Goal: Task Accomplishment & Management: Manage account settings

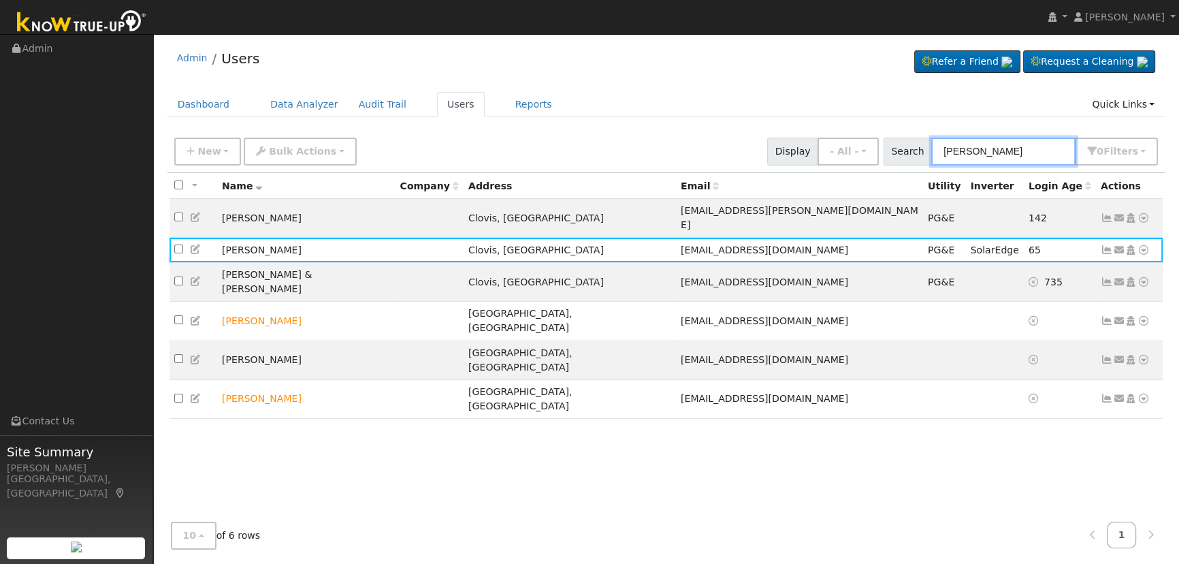
drag, startPoint x: 1007, startPoint y: 149, endPoint x: 920, endPoint y: 136, distance: 88.1
click at [920, 136] on div "New Add User Quick Add Quick Connect Quick Convert Lead Bulk Actions Send Email…" at bounding box center [666, 149] width 989 height 33
paste input "Theam-Goyal"
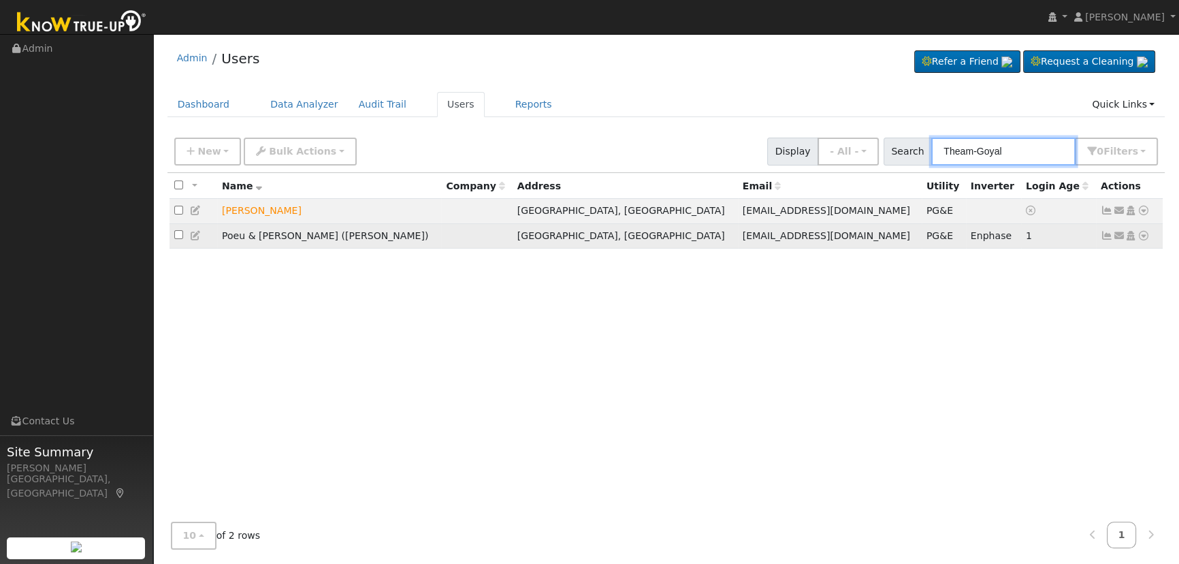
type input "Theam-Goyal"
click at [1102, 236] on icon at bounding box center [1107, 236] width 12 height 10
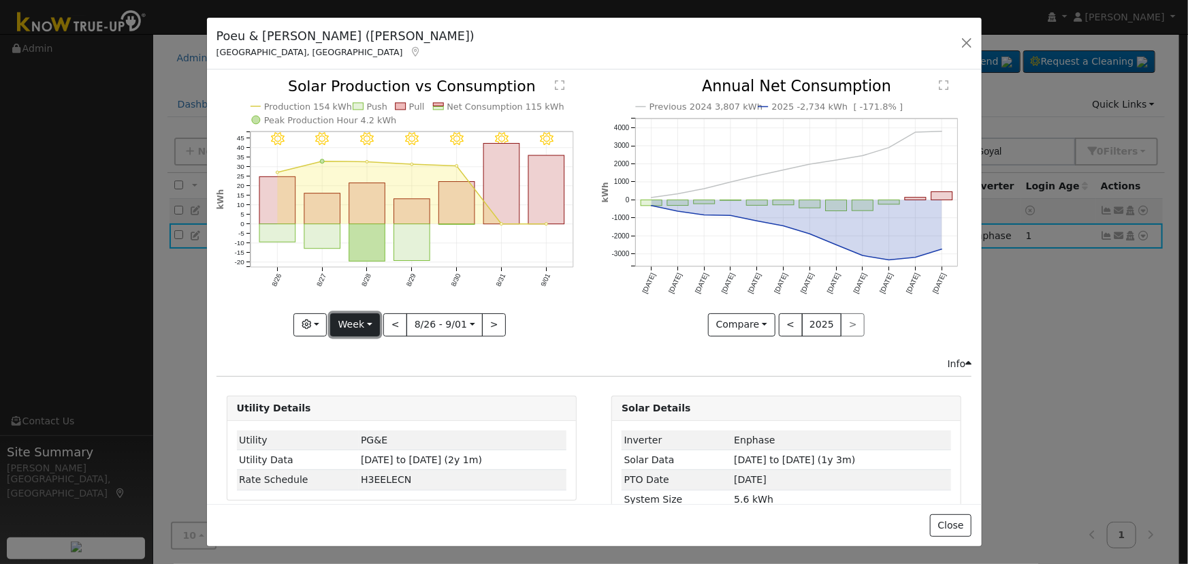
click at [366, 321] on button "Week" at bounding box center [355, 324] width 50 height 23
click at [364, 349] on link "Day" at bounding box center [378, 351] width 95 height 19
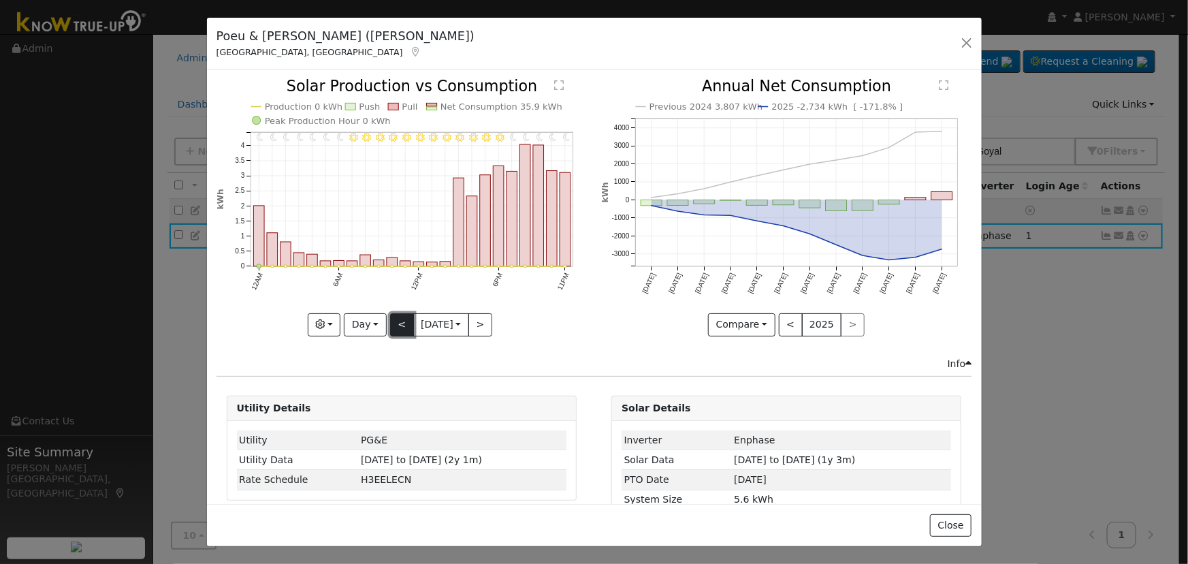
click at [395, 319] on button "<" at bounding box center [402, 324] width 24 height 23
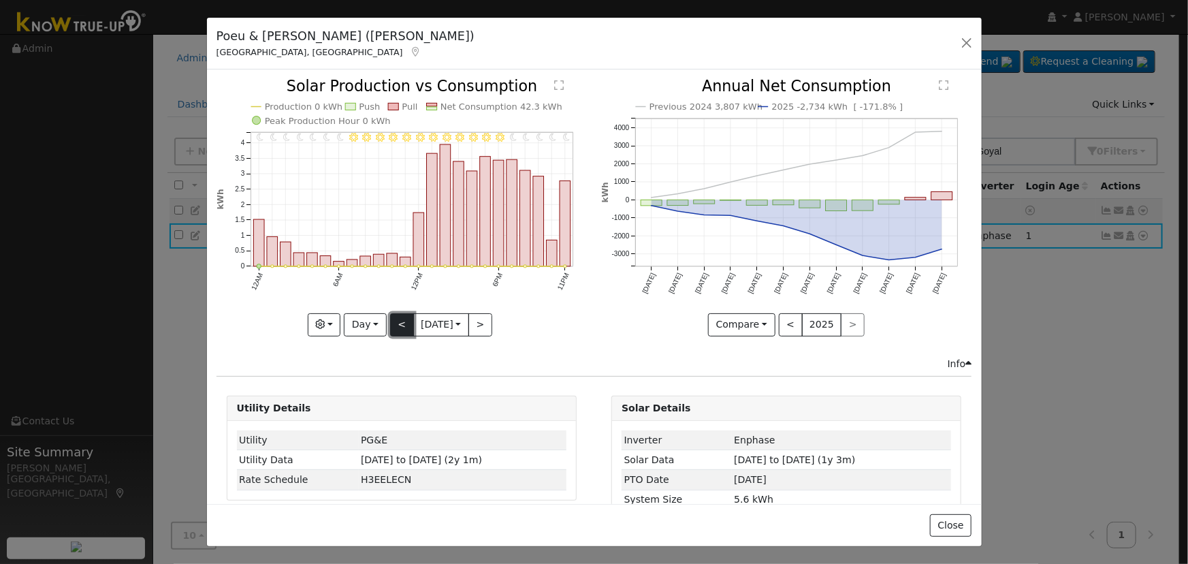
click at [395, 319] on button "<" at bounding box center [402, 324] width 24 height 23
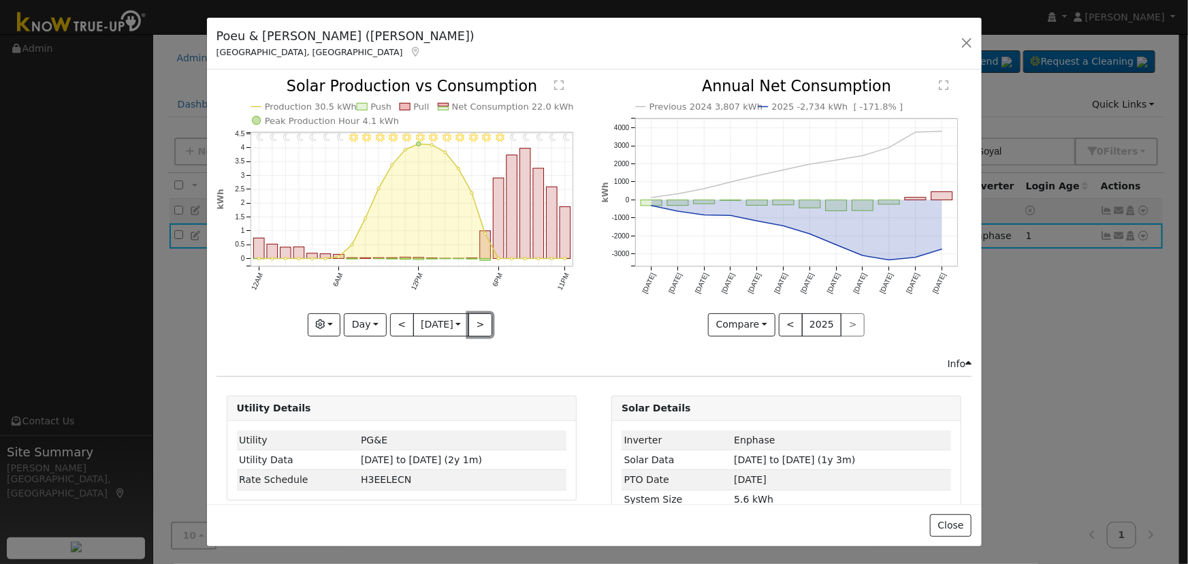
click at [480, 327] on button ">" at bounding box center [480, 324] width 24 height 23
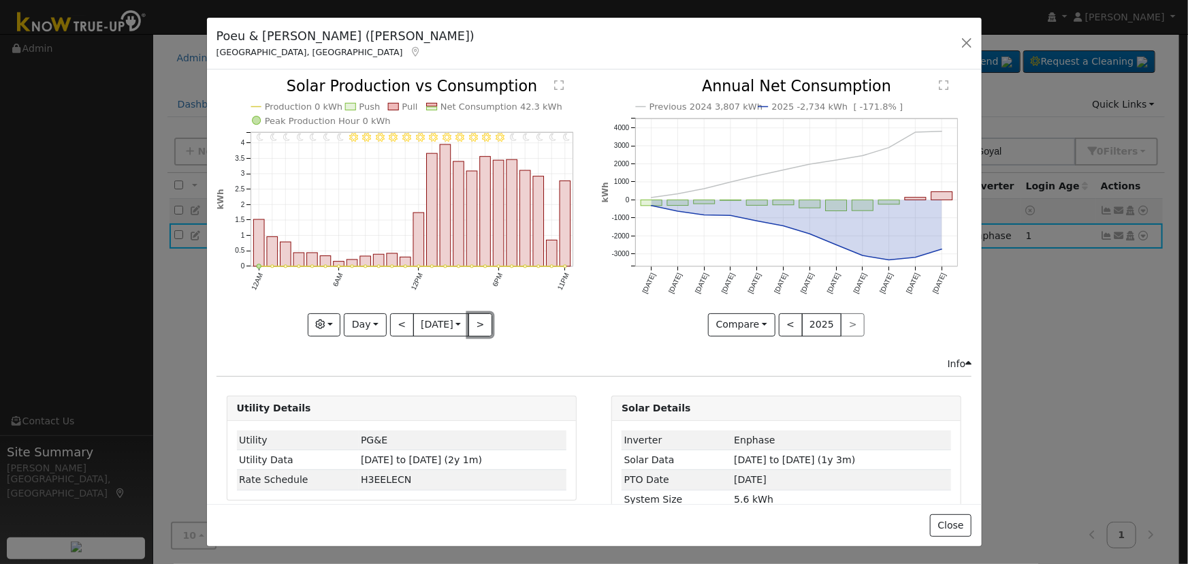
click at [479, 327] on button ">" at bounding box center [480, 324] width 24 height 23
type input "[DATE]"
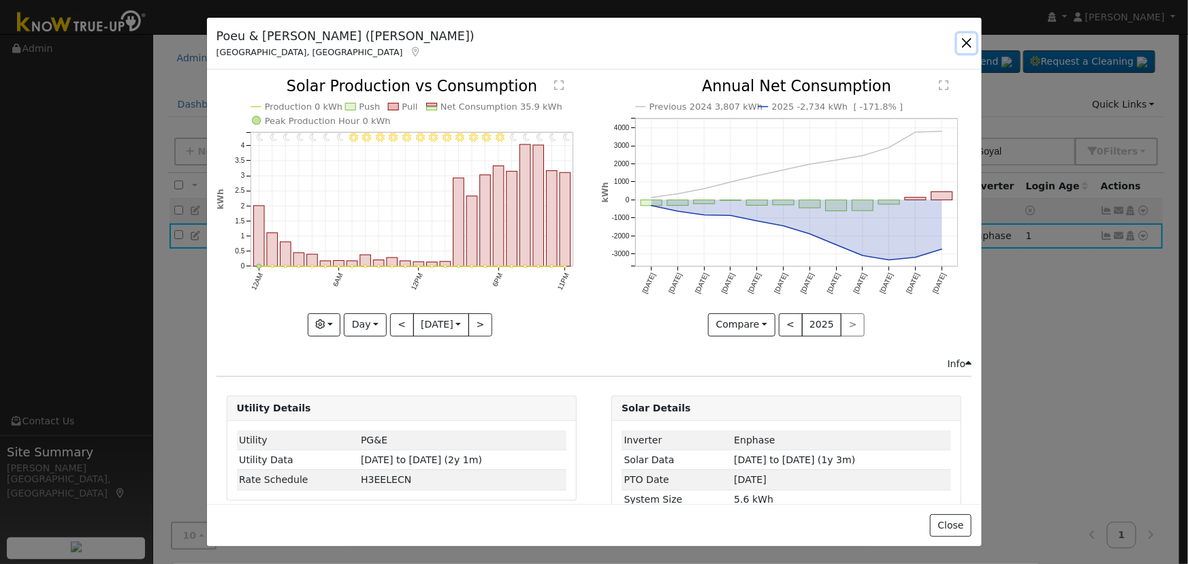
click at [960, 42] on button "button" at bounding box center [966, 42] width 19 height 19
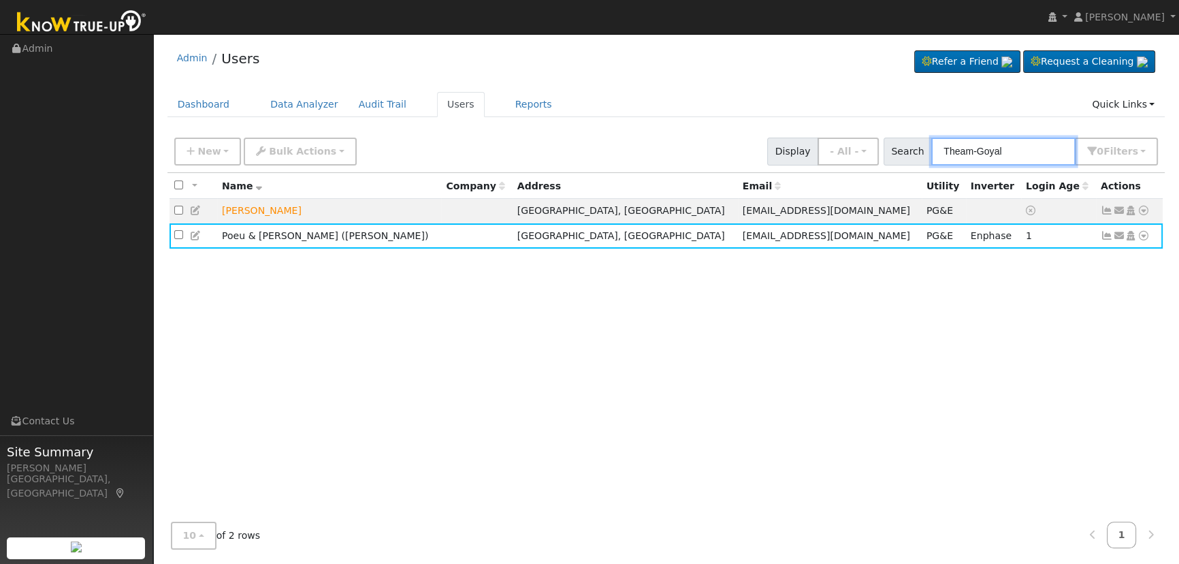
drag, startPoint x: 1026, startPoint y: 156, endPoint x: 833, endPoint y: 134, distance: 194.5
click at [833, 134] on div "New Add User Quick Add Quick Connect Quick Convert Lead Bulk Actions Send Email…" at bounding box center [666, 149] width 989 height 33
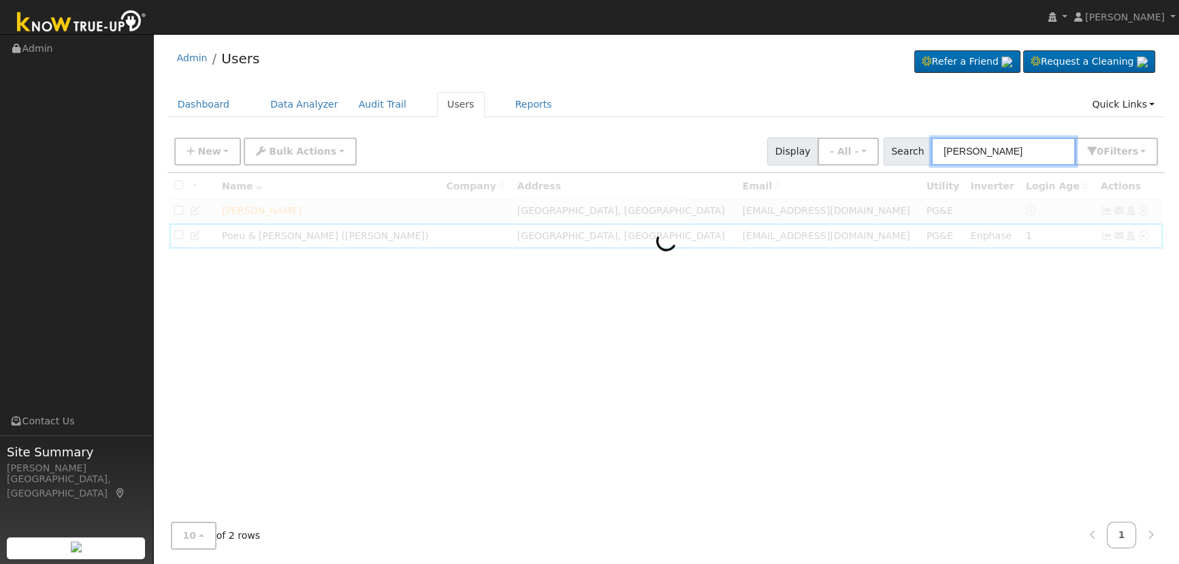
type input "[PERSON_NAME]"
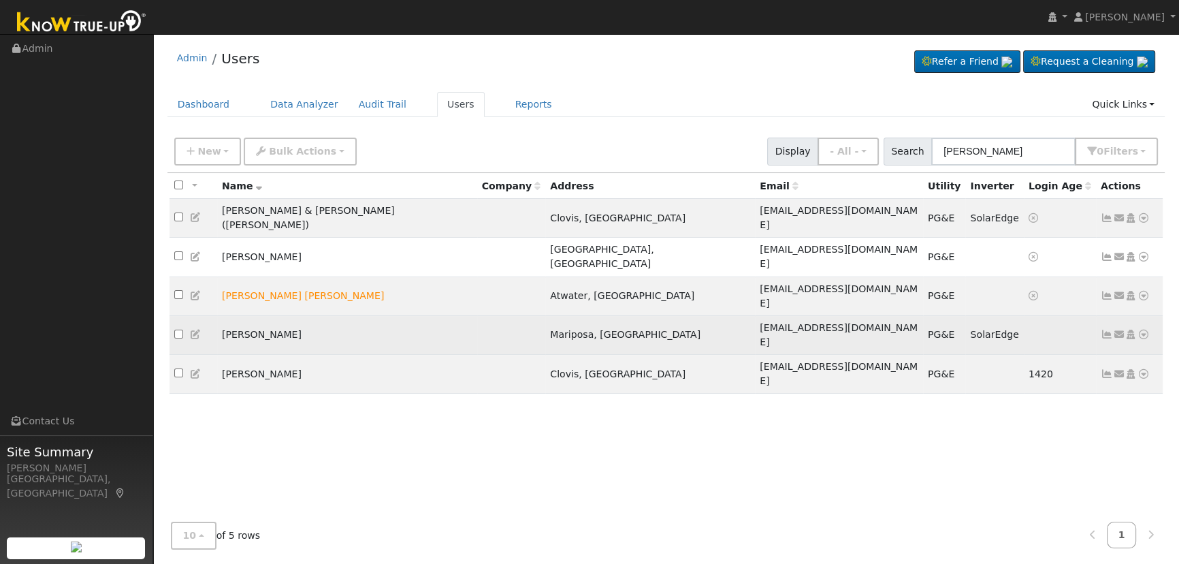
click at [1109, 329] on icon at bounding box center [1107, 334] width 12 height 10
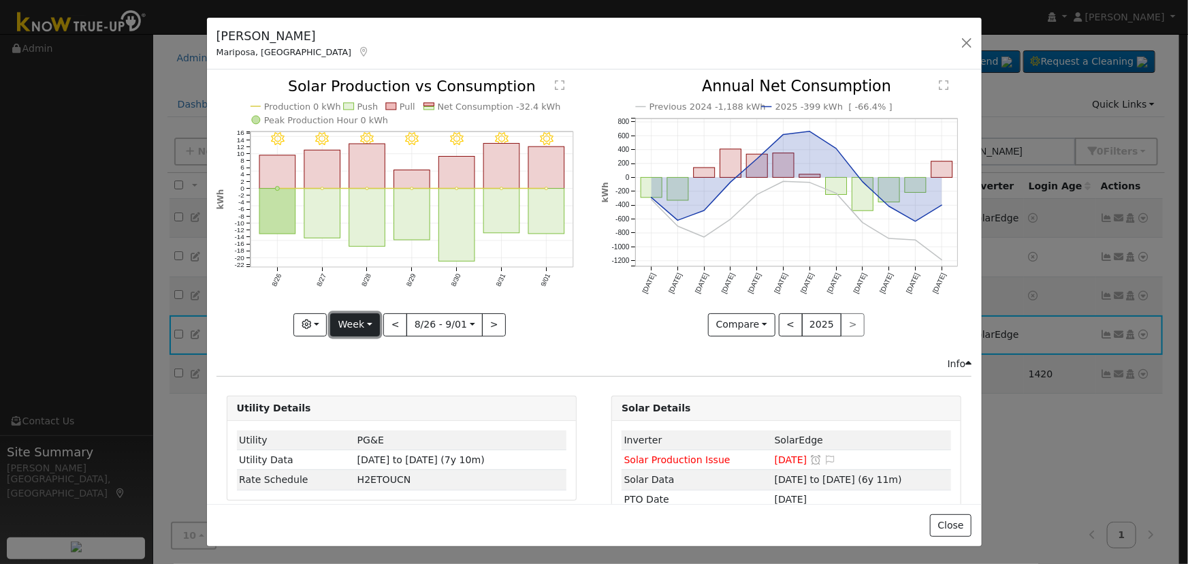
click at [366, 320] on button "Week" at bounding box center [355, 324] width 50 height 23
click at [372, 345] on link "Day" at bounding box center [378, 351] width 95 height 19
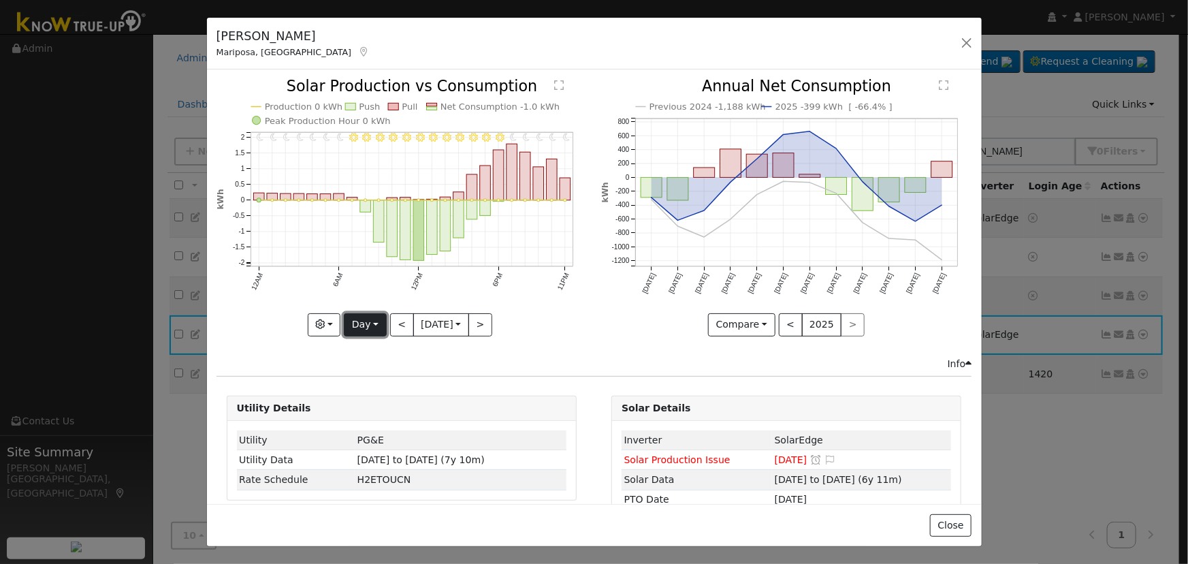
click at [353, 321] on button "Day" at bounding box center [365, 324] width 42 height 23
click at [377, 383] on link "Month" at bounding box center [391, 389] width 95 height 19
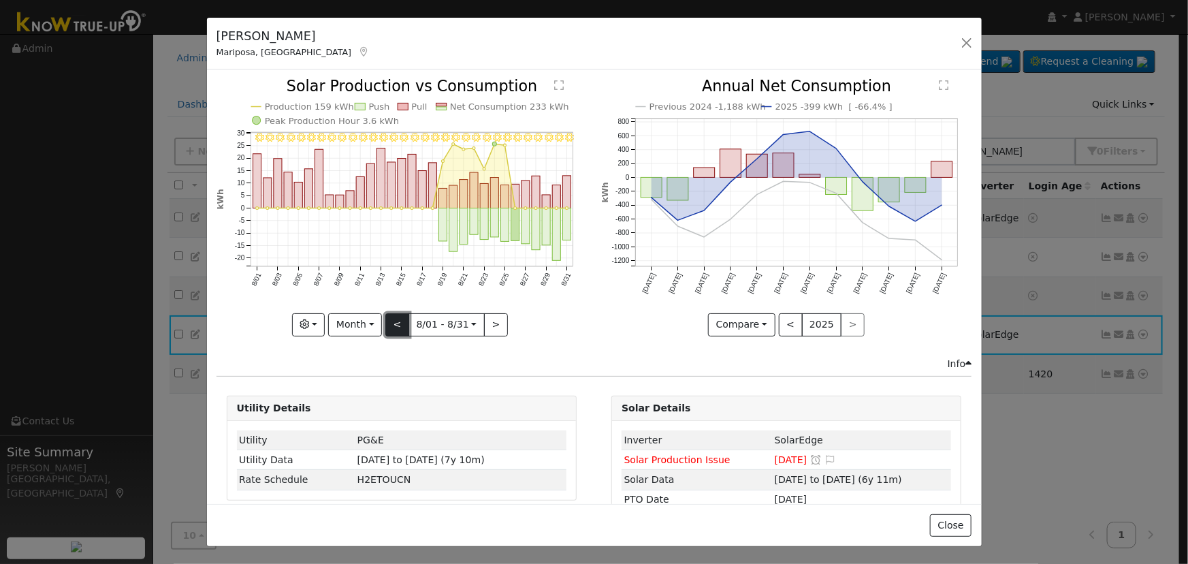
click at [397, 322] on button "<" at bounding box center [397, 324] width 24 height 23
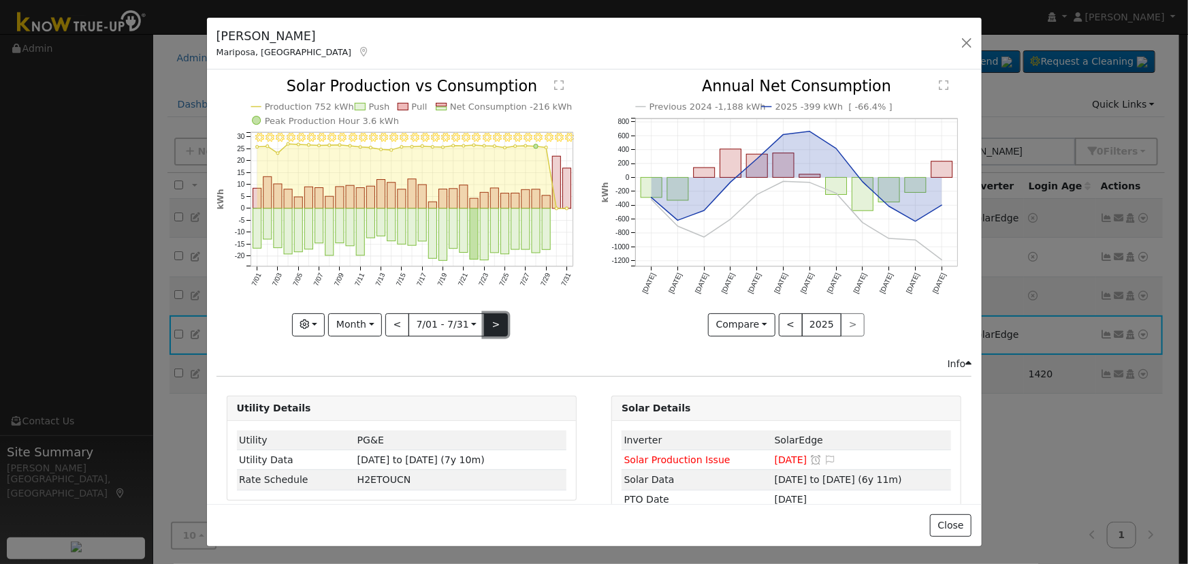
click at [497, 321] on button ">" at bounding box center [496, 324] width 24 height 23
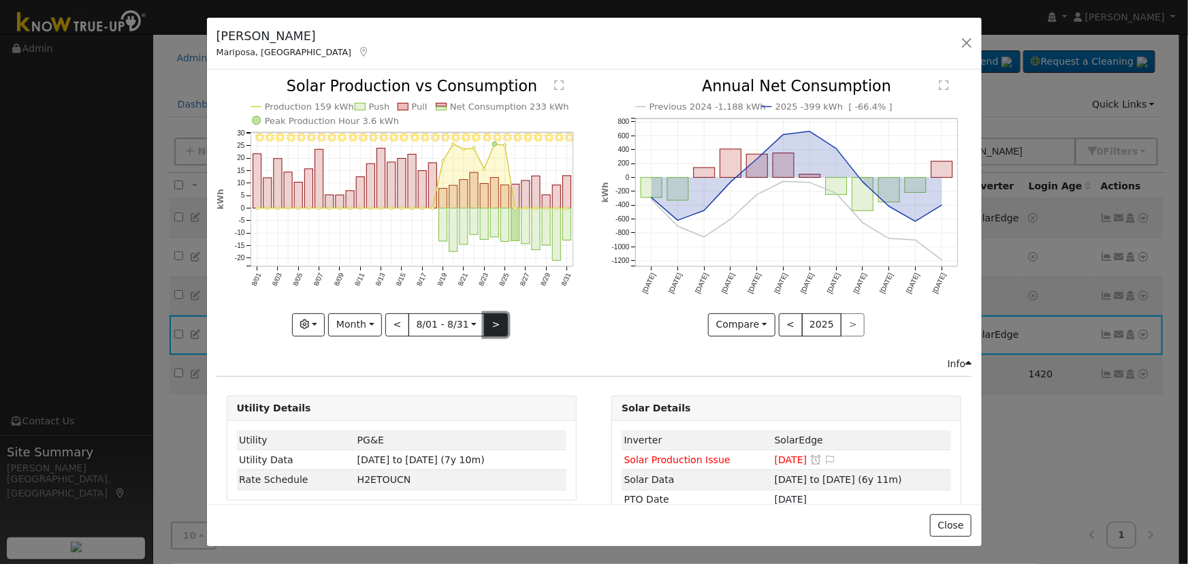
click at [486, 319] on button ">" at bounding box center [496, 324] width 24 height 23
type input "[DATE]"
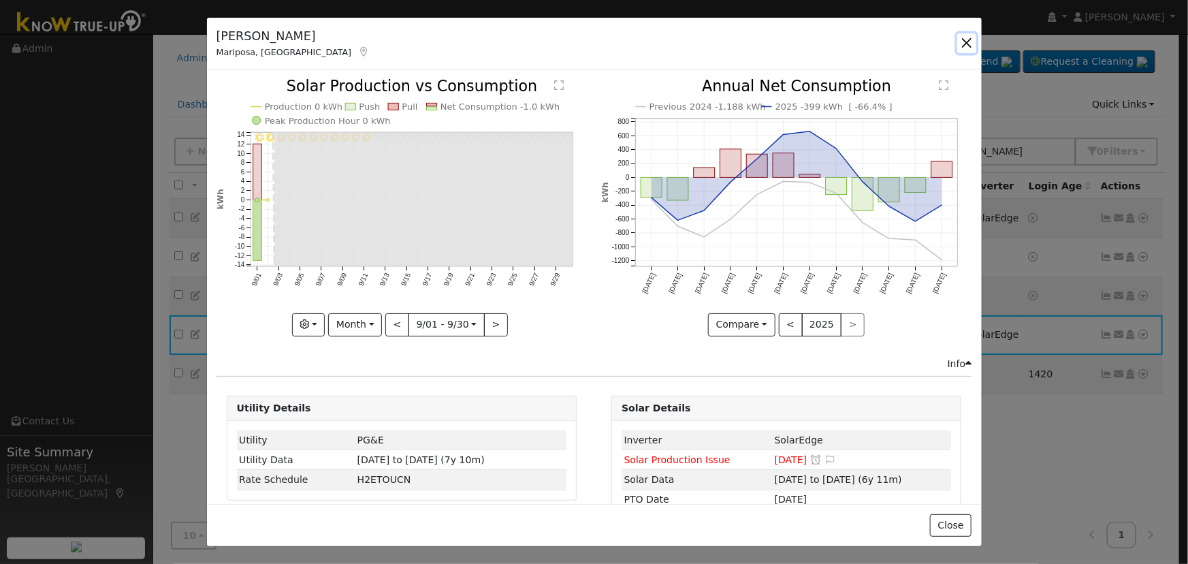
click at [964, 37] on button "button" at bounding box center [966, 42] width 19 height 19
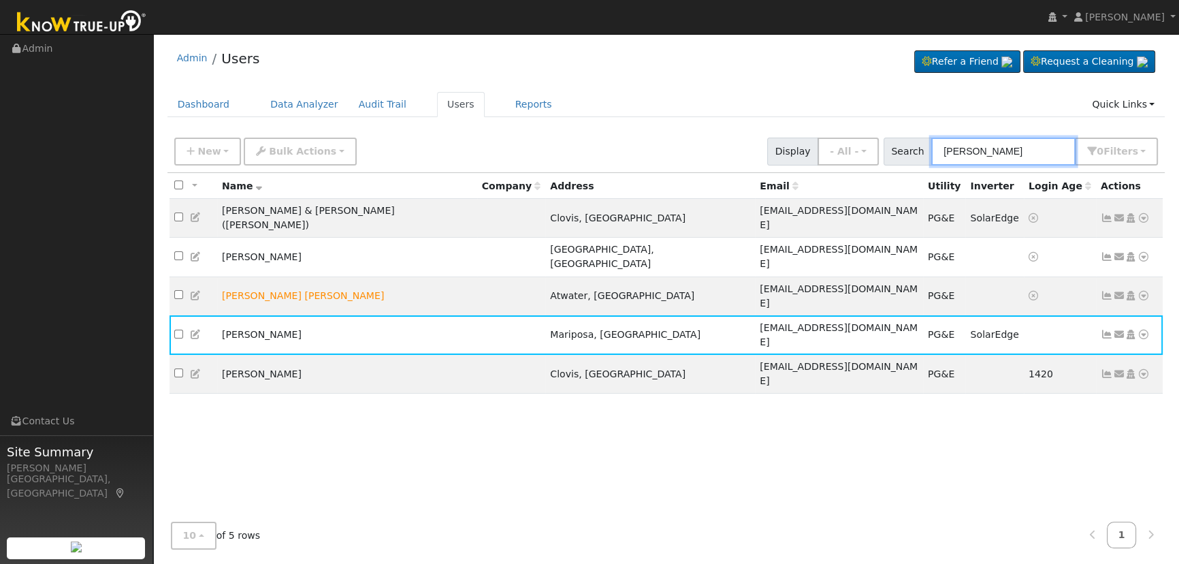
click at [998, 149] on input "[PERSON_NAME]" at bounding box center [1003, 151] width 144 height 28
drag, startPoint x: 1002, startPoint y: 152, endPoint x: 831, endPoint y: 136, distance: 171.5
click at [843, 139] on div "New Add User Quick Add Quick Connect Quick Convert Lead Bulk Actions Send Email…" at bounding box center [666, 149] width 989 height 33
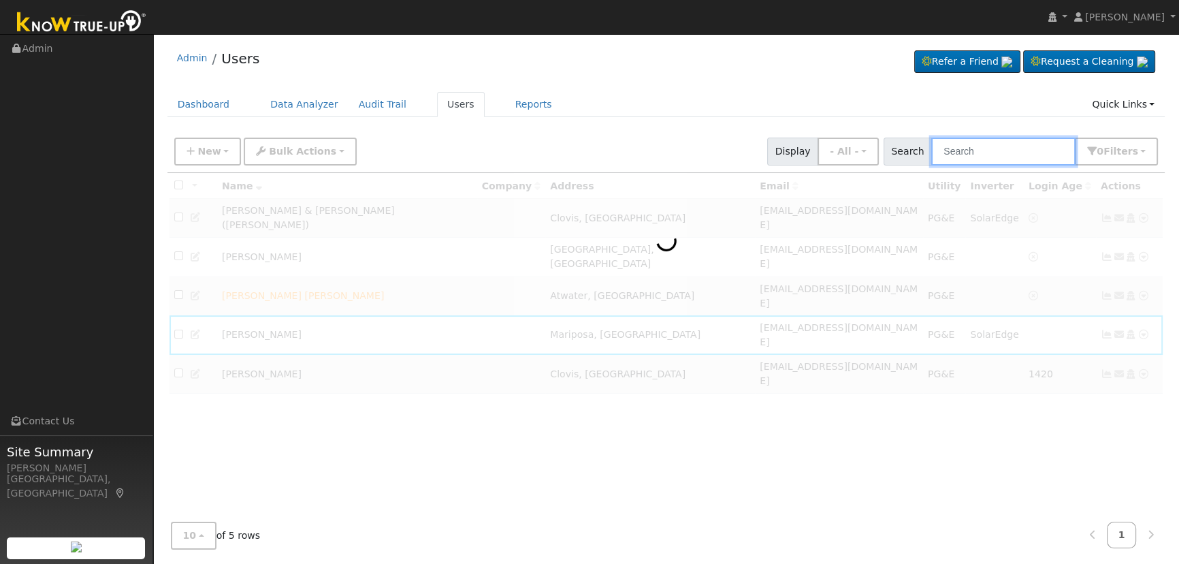
paste input "[PERSON_NAME]"
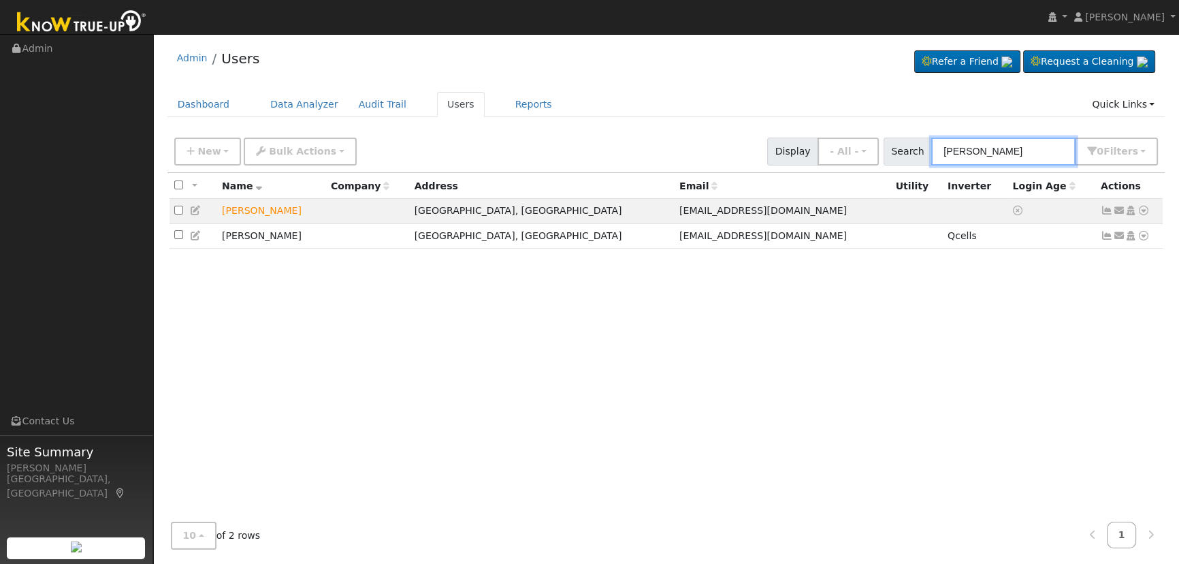
type input "[PERSON_NAME]"
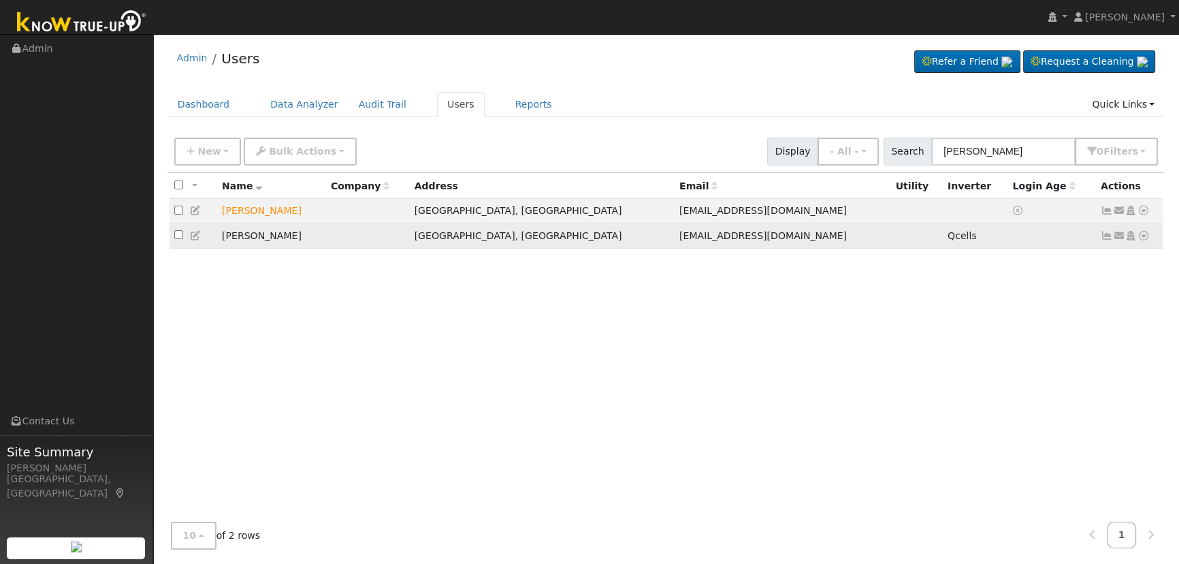
click at [1115, 238] on icon at bounding box center [1119, 236] width 12 height 10
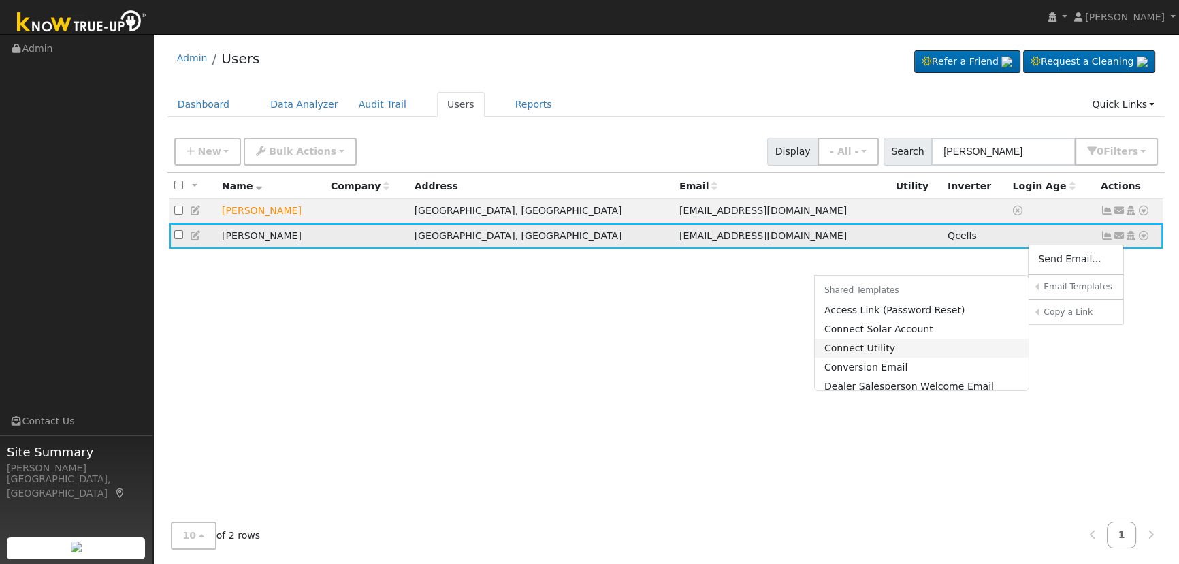
click at [921, 342] on link "Connect Utility" at bounding box center [922, 347] width 214 height 19
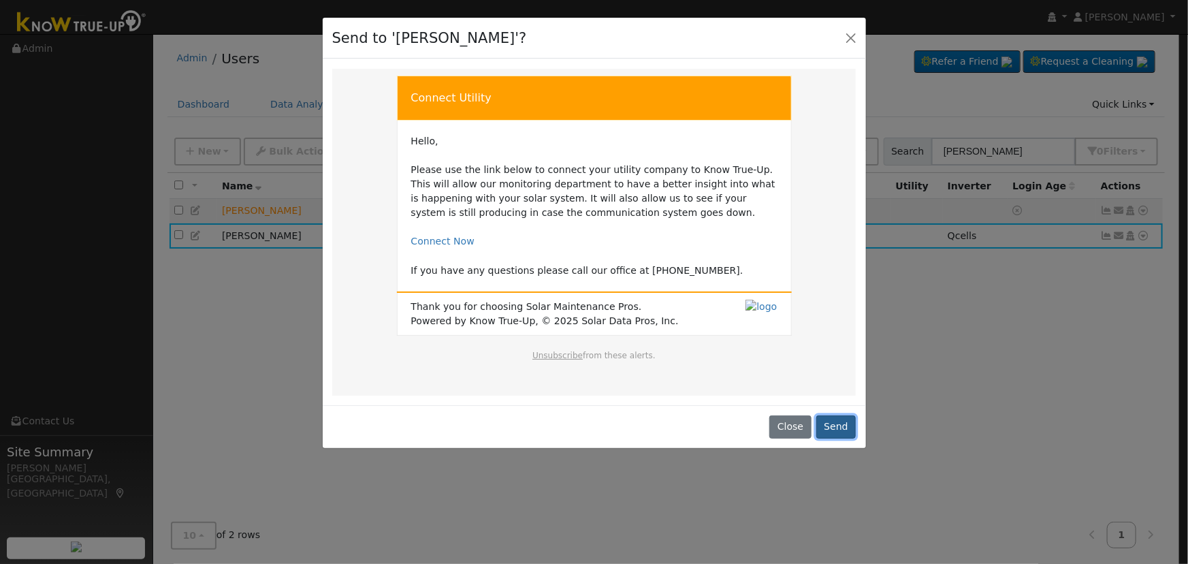
click at [828, 415] on button "Send" at bounding box center [836, 426] width 40 height 23
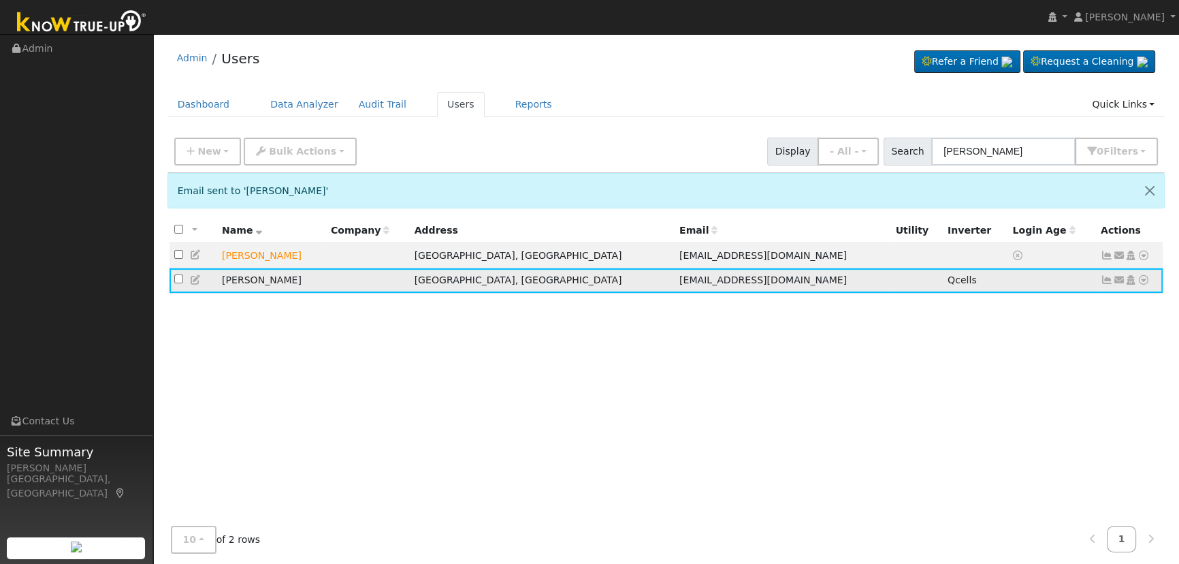
click at [1116, 283] on icon at bounding box center [1119, 280] width 12 height 10
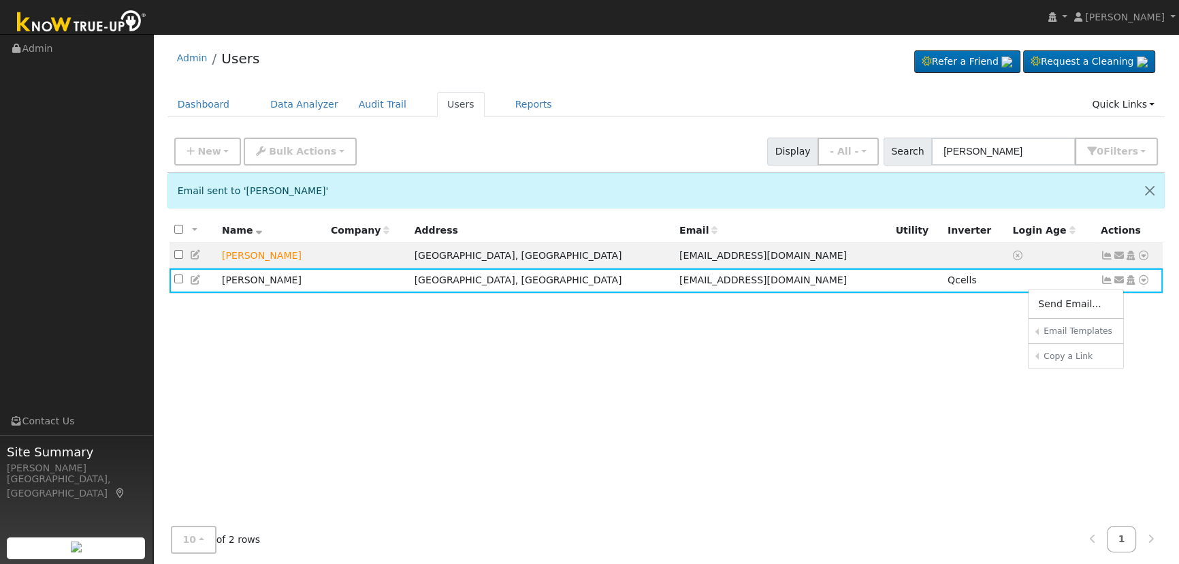
click at [0, 0] on li "Shared Templates Access Link (Password Reset)" at bounding box center [0, 0] width 0 height 0
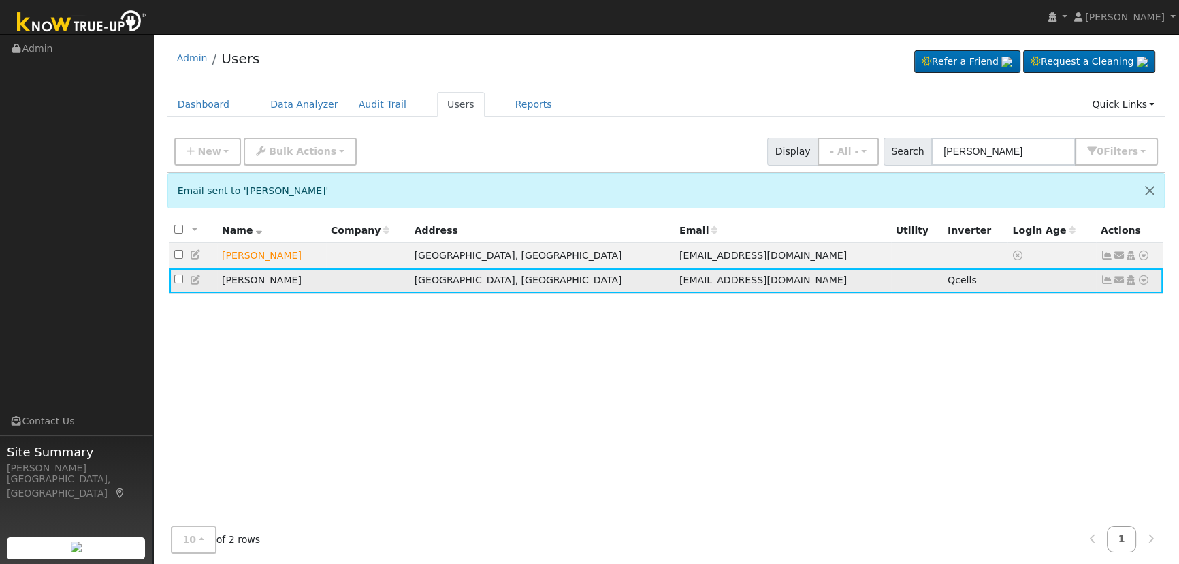
click at [1119, 282] on icon at bounding box center [1119, 280] width 12 height 10
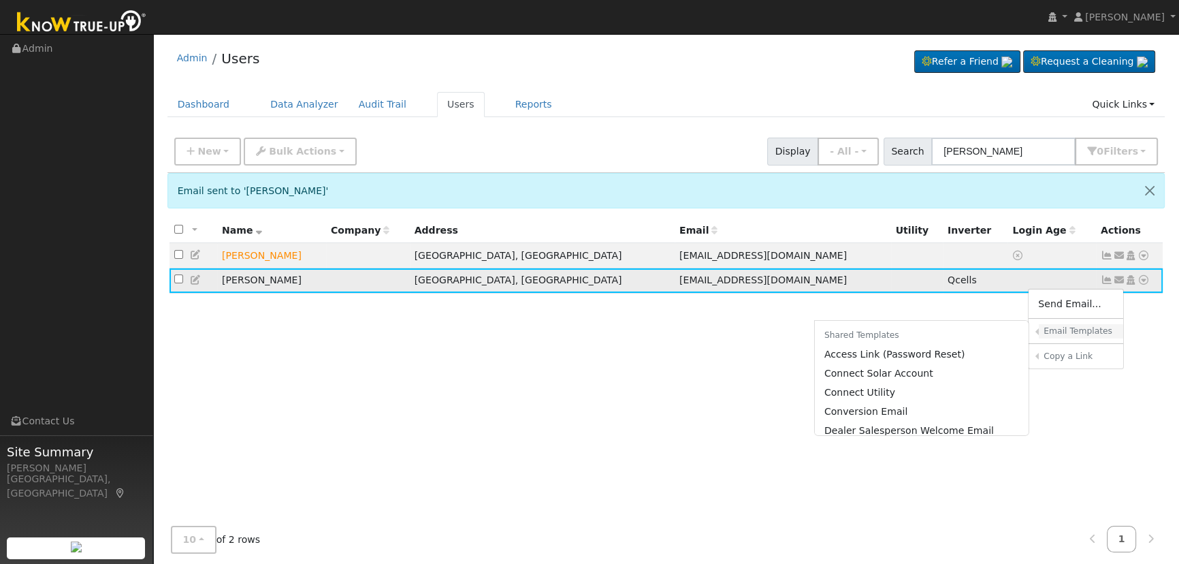
click at [1060, 333] on h6 "Email Templates" at bounding box center [1078, 331] width 70 height 10
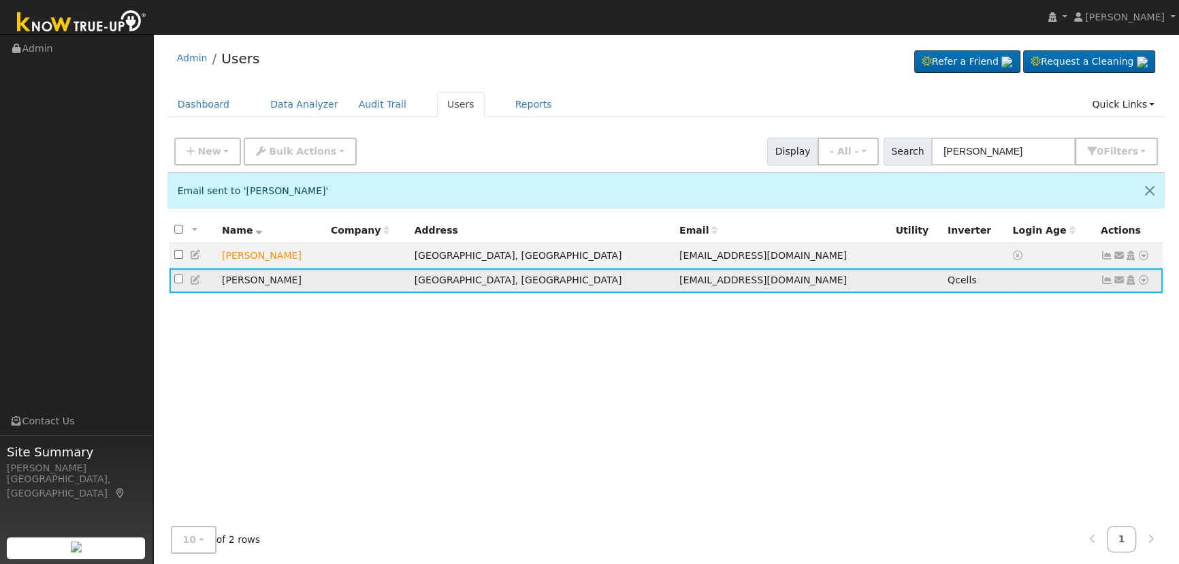
click at [1113, 282] on icon at bounding box center [1119, 280] width 12 height 10
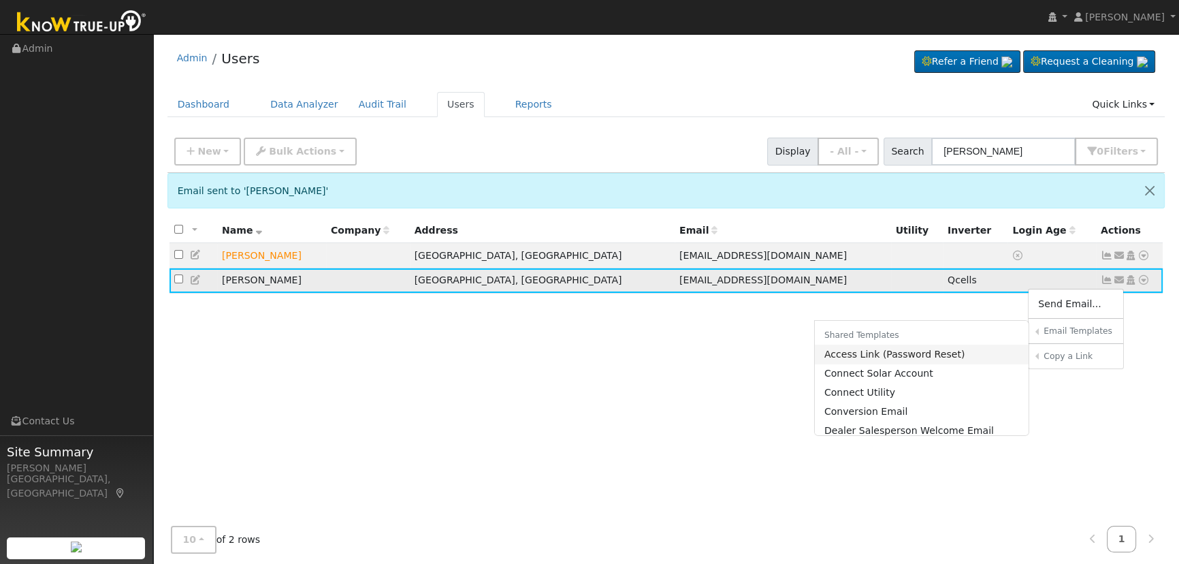
click at [877, 355] on link "Access Link (Password Reset)" at bounding box center [922, 353] width 214 height 19
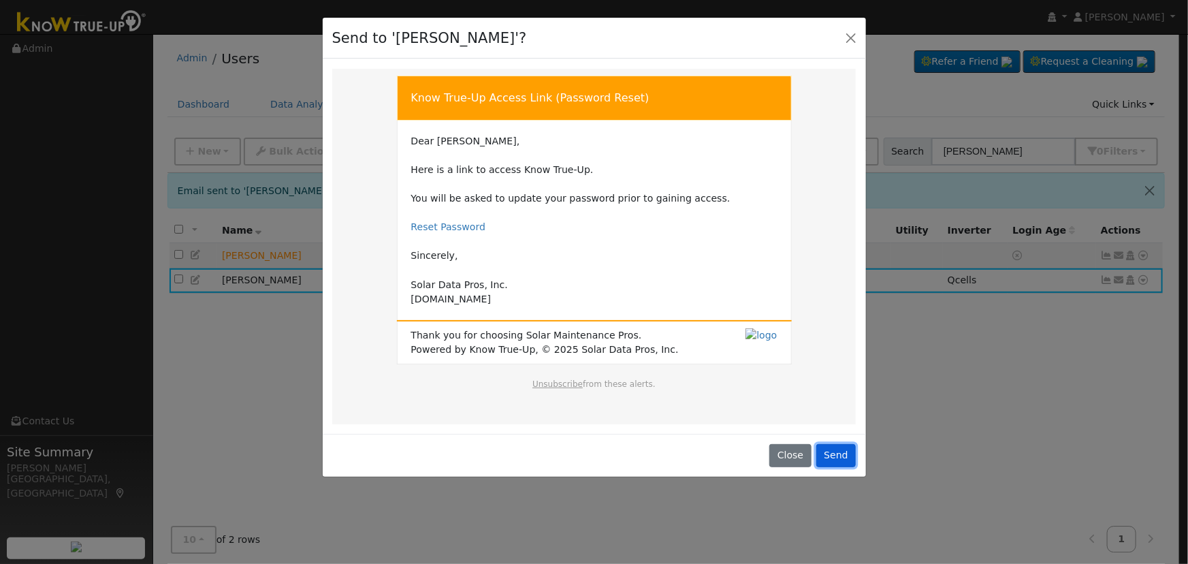
click at [834, 446] on button "Send" at bounding box center [836, 455] width 40 height 23
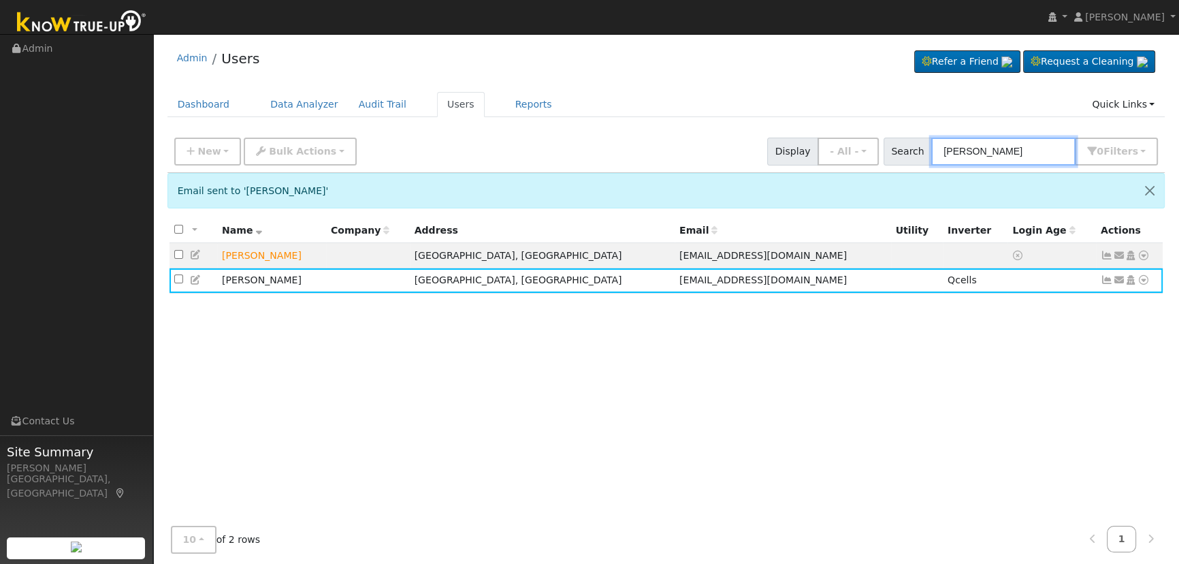
click at [1002, 147] on input "[PERSON_NAME]" at bounding box center [1003, 151] width 144 height 28
drag, startPoint x: 1007, startPoint y: 144, endPoint x: 802, endPoint y: 140, distance: 205.6
click at [803, 142] on div "New Add User Quick Add Quick Connect Quick Convert Lead Bulk Actions Send Email…" at bounding box center [666, 149] width 989 height 33
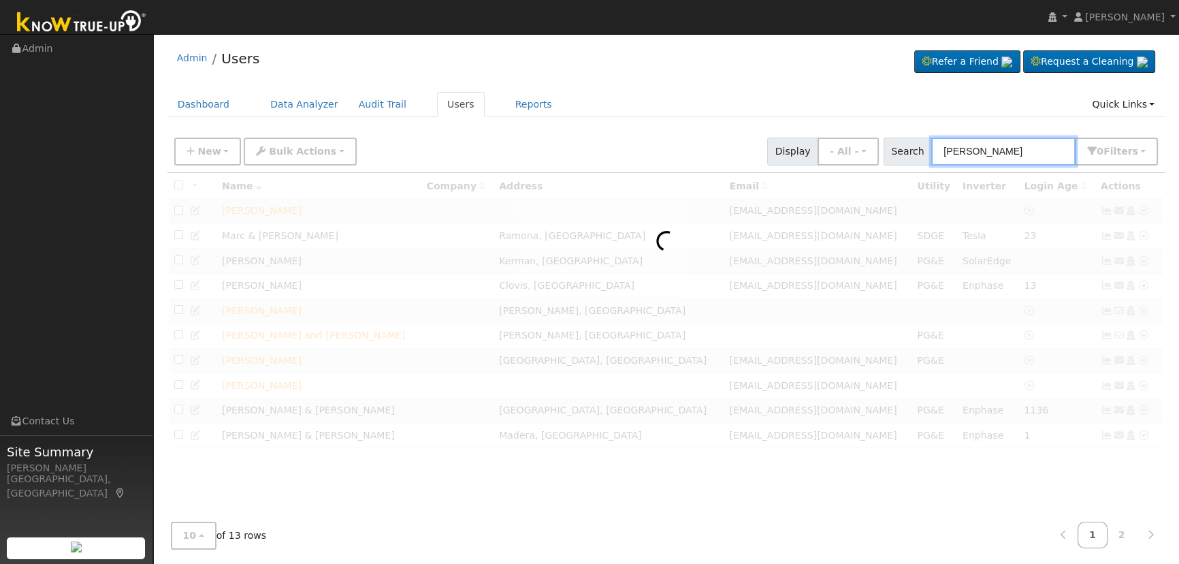
type input "[PERSON_NAME]"
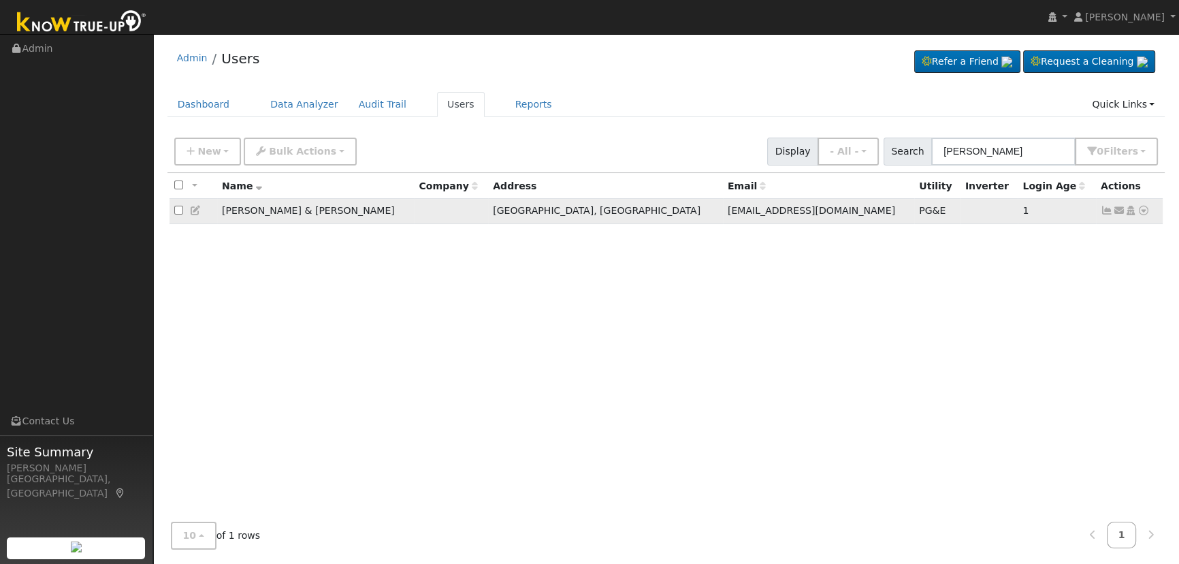
click at [1103, 211] on icon at bounding box center [1107, 211] width 12 height 10
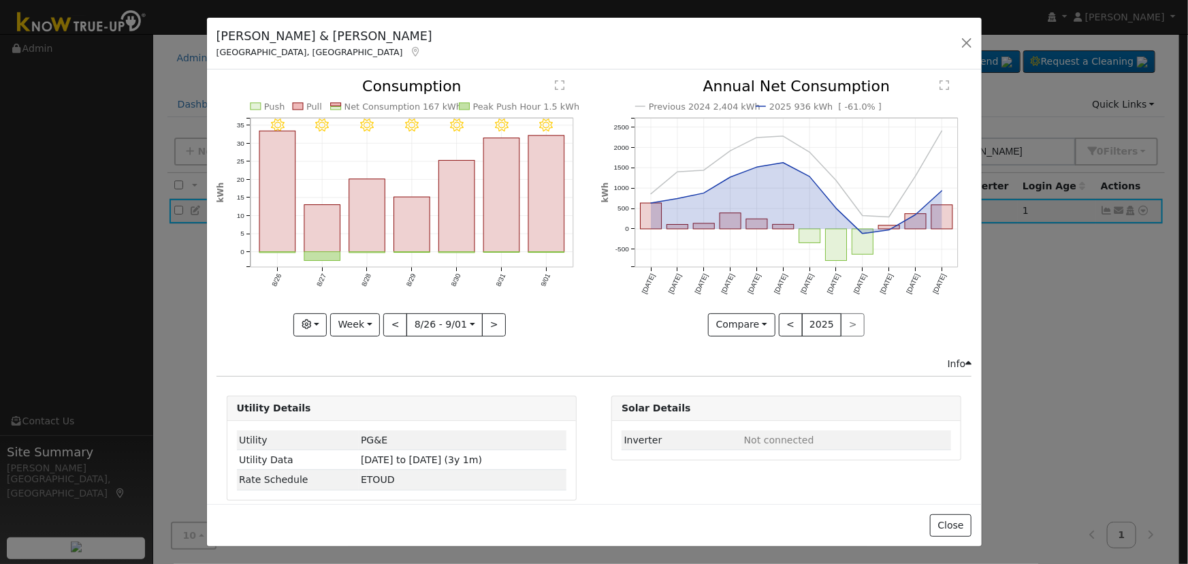
click at [363, 307] on icon "9/01 - Clear 8/31 - Clear 8/30 - Clear 8/29 - Clear 8/28 - Clear 8/27 - Clear 8…" at bounding box center [401, 203] width 370 height 248
click at [350, 321] on button "Week" at bounding box center [355, 324] width 50 height 23
click at [368, 351] on link "Day" at bounding box center [378, 351] width 95 height 19
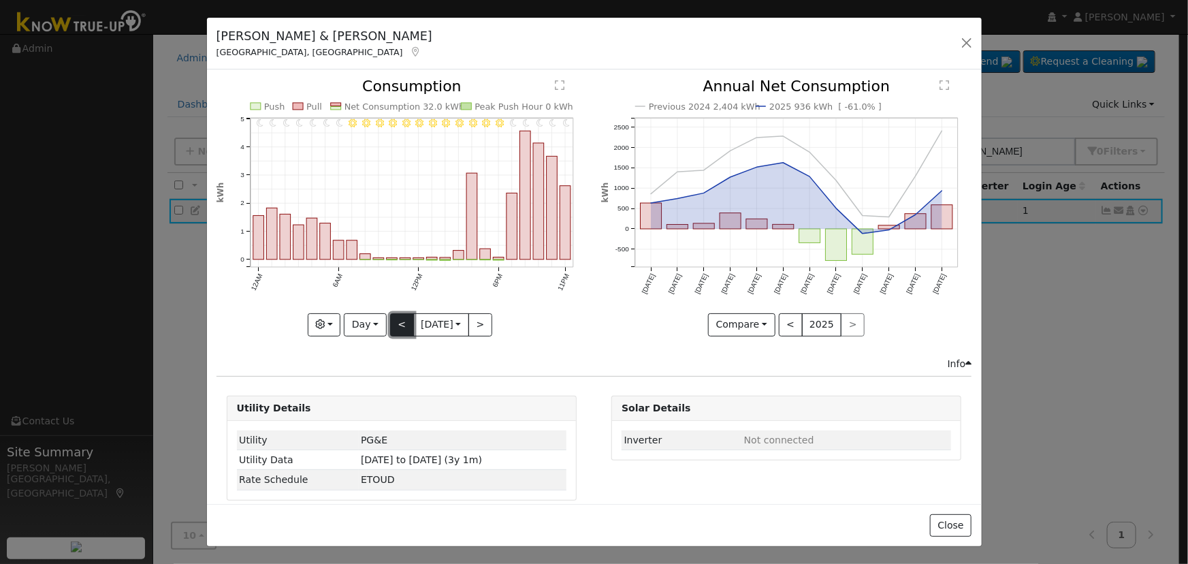
click at [394, 319] on button "<" at bounding box center [402, 324] width 24 height 23
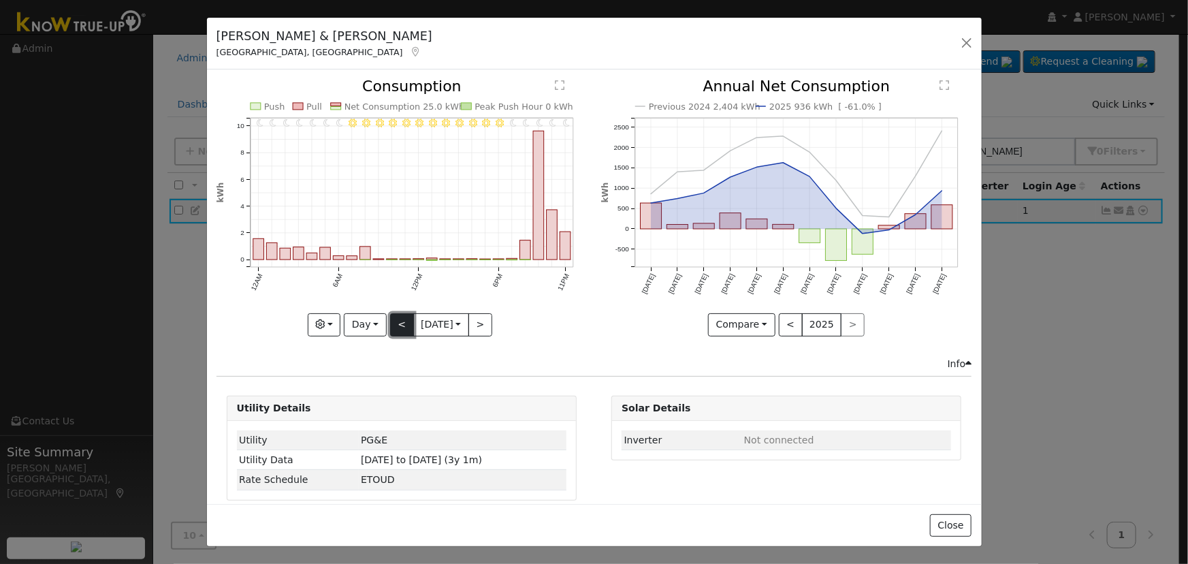
click at [394, 318] on button "<" at bounding box center [402, 324] width 24 height 23
type input "[DATE]"
